Goal: Navigation & Orientation: Find specific page/section

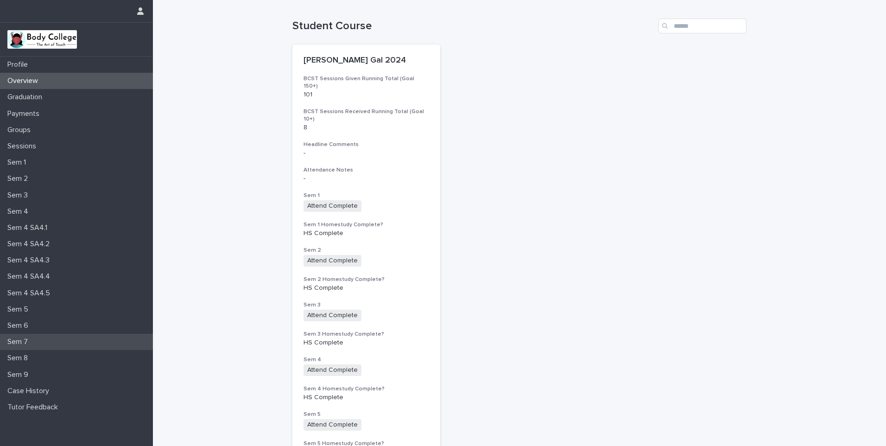
click at [19, 340] on p "Sem 7" at bounding box center [20, 341] width 32 height 9
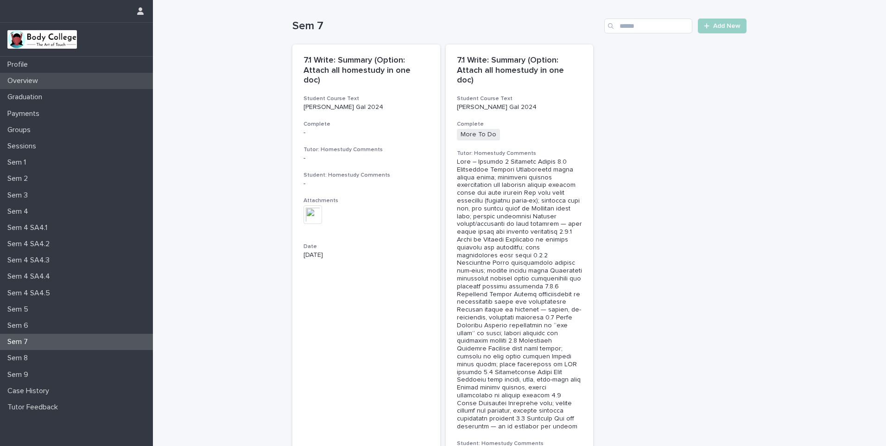
click at [32, 77] on p "Overview" at bounding box center [25, 80] width 42 height 9
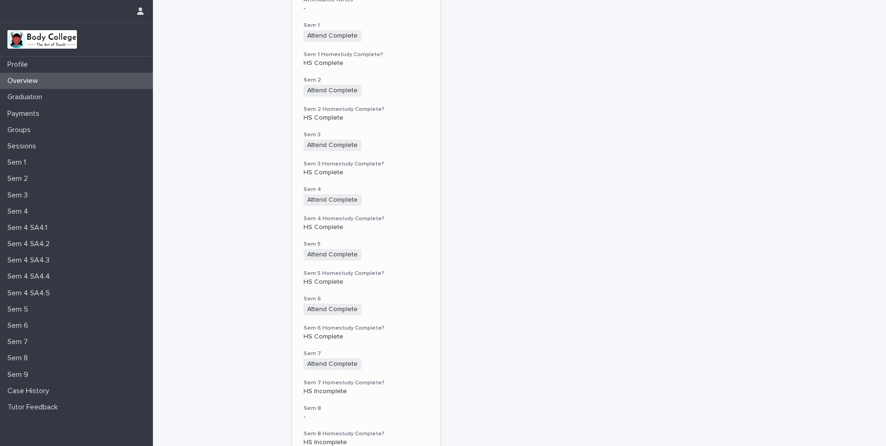
scroll to position [232, 0]
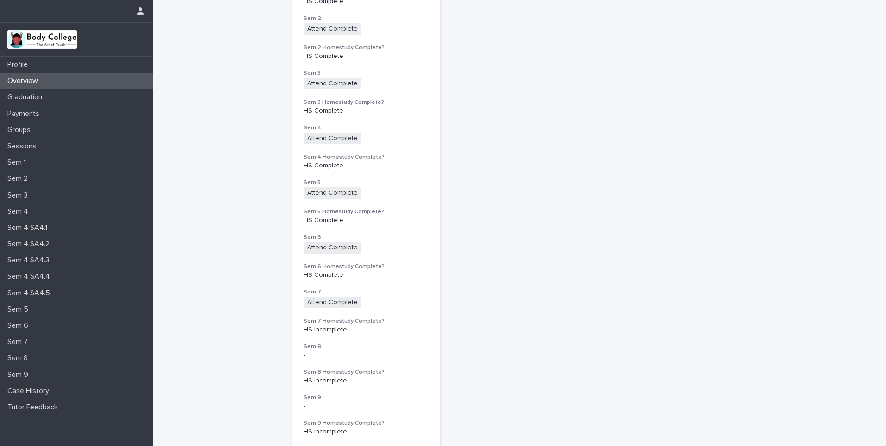
click at [30, 82] on p "Overview" at bounding box center [25, 80] width 42 height 9
click at [36, 341] on div "Sem 7" at bounding box center [76, 342] width 153 height 16
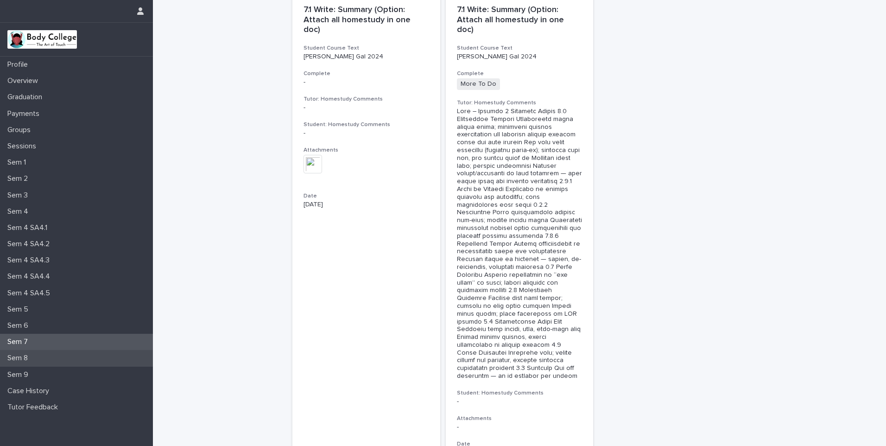
scroll to position [50, 0]
click at [14, 357] on p "Sem 8" at bounding box center [20, 358] width 32 height 9
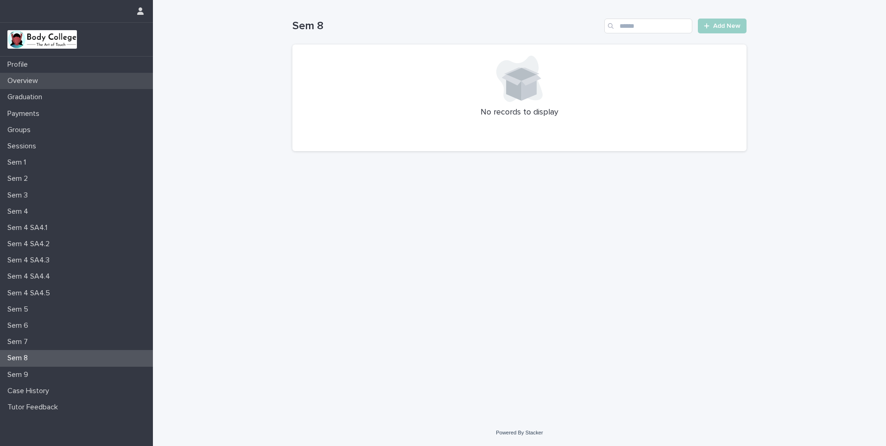
click at [34, 74] on div "Overview" at bounding box center [76, 81] width 153 height 16
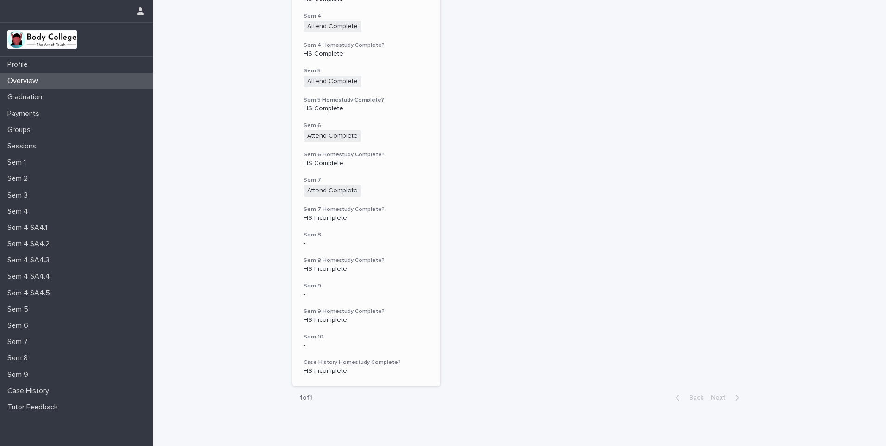
scroll to position [364, 0]
